Goal: Task Accomplishment & Management: Complete application form

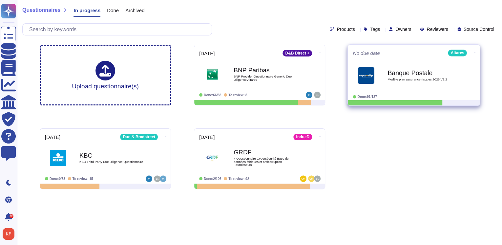
click at [420, 73] on b "Banque Postale" at bounding box center [420, 73] width 66 height 6
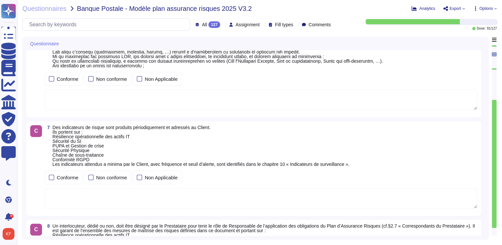
scroll to position [315, 0]
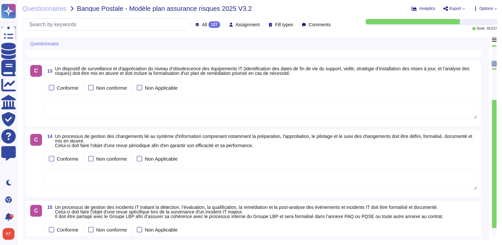
type textarea "Altares has a formally documented information security policies and procedures …"
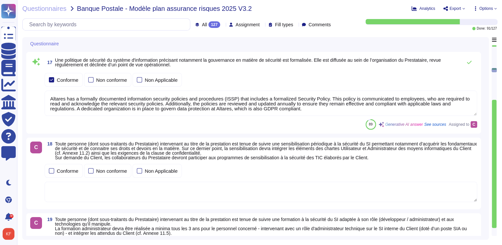
scroll to position [1102, 0]
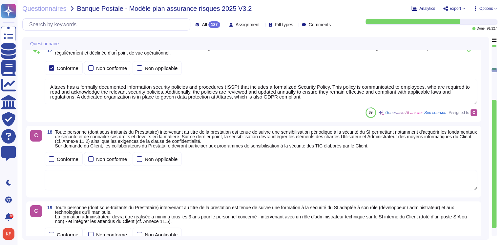
click at [249, 25] on div "Assignment" at bounding box center [245, 24] width 33 height 5
drag, startPoint x: 210, startPoint y: 21, endPoint x: 214, endPoint y: 25, distance: 5.8
click at [210, 22] on div "All 127" at bounding box center [209, 24] width 28 height 7
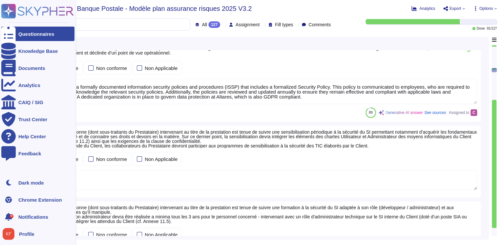
click at [7, 10] on icon at bounding box center [8, 11] width 13 height 13
